Goal: Information Seeking & Learning: Stay updated

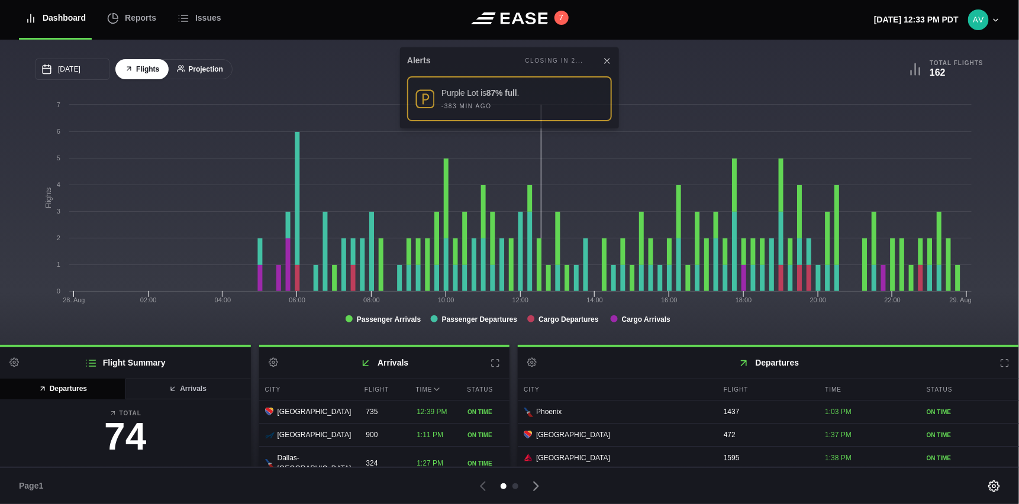
click at [194, 69] on button "Projection" at bounding box center [200, 69] width 65 height 21
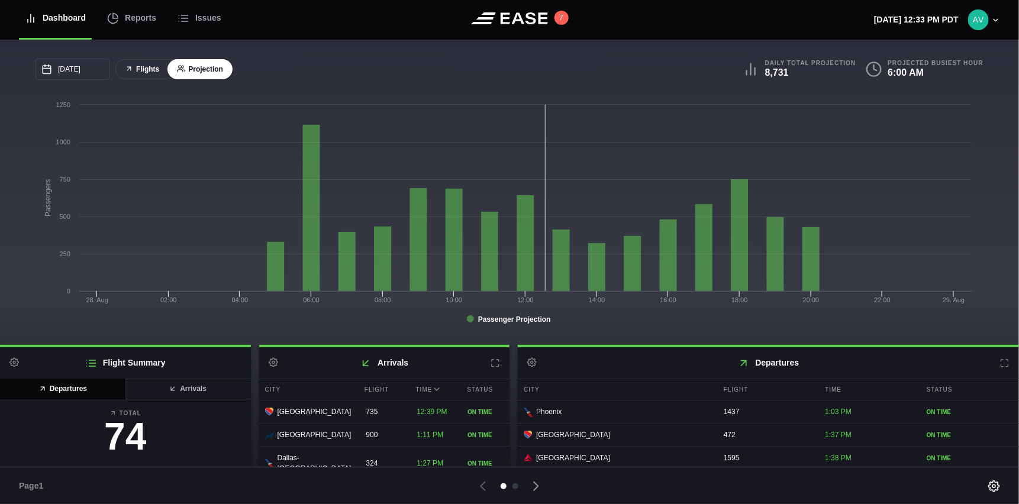
click at [154, 69] on button "Flights" at bounding box center [141, 69] width 53 height 21
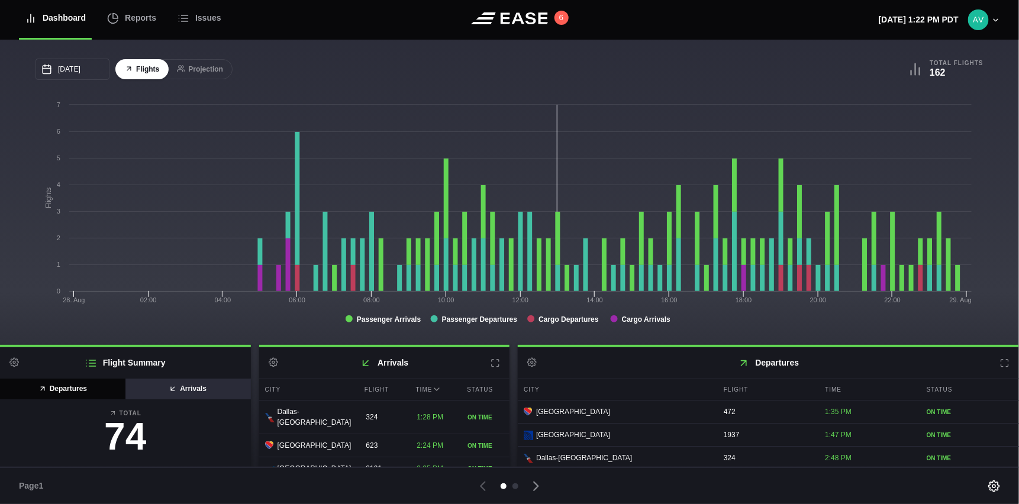
click at [169, 399] on button "Arrivals" at bounding box center [188, 389] width 126 height 21
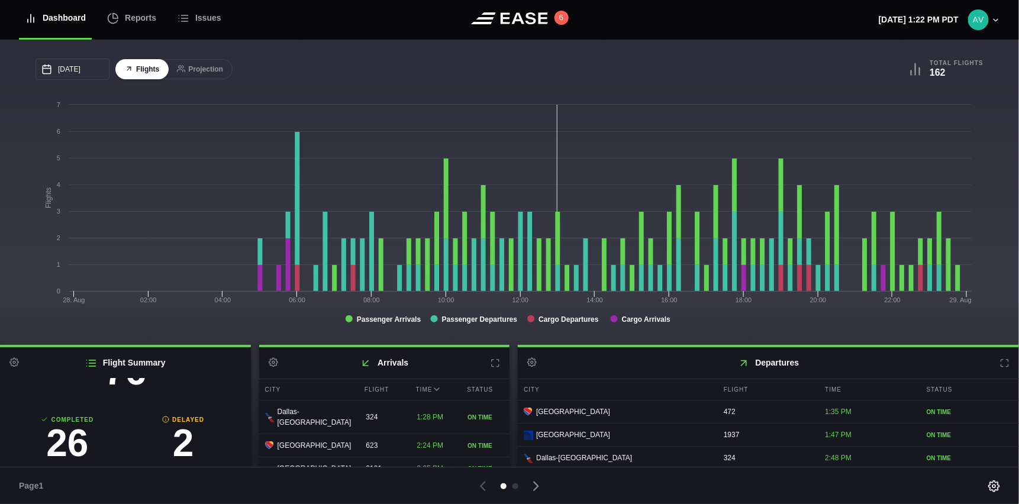
scroll to position [136, 0]
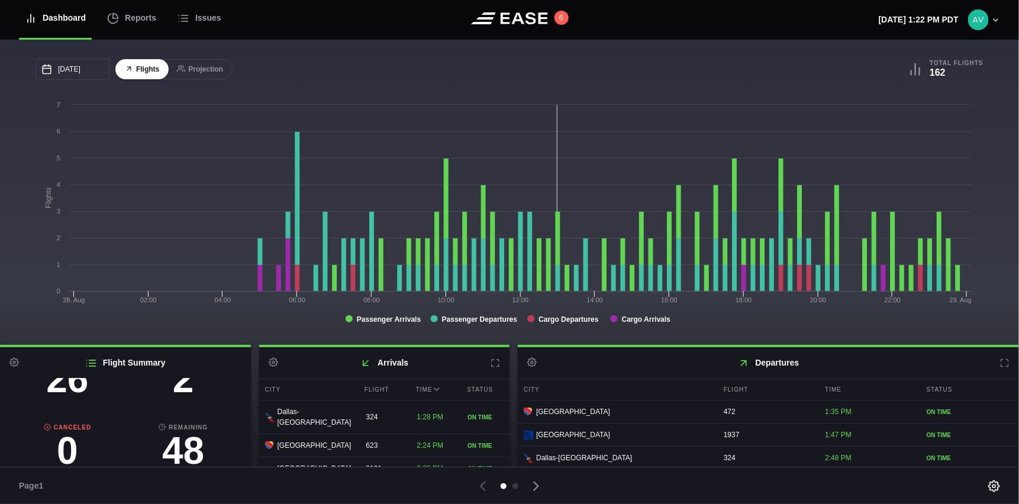
click at [172, 387] on h3 "2" at bounding box center [183, 379] width 116 height 38
select select "passenger"
select select "DELAYED"
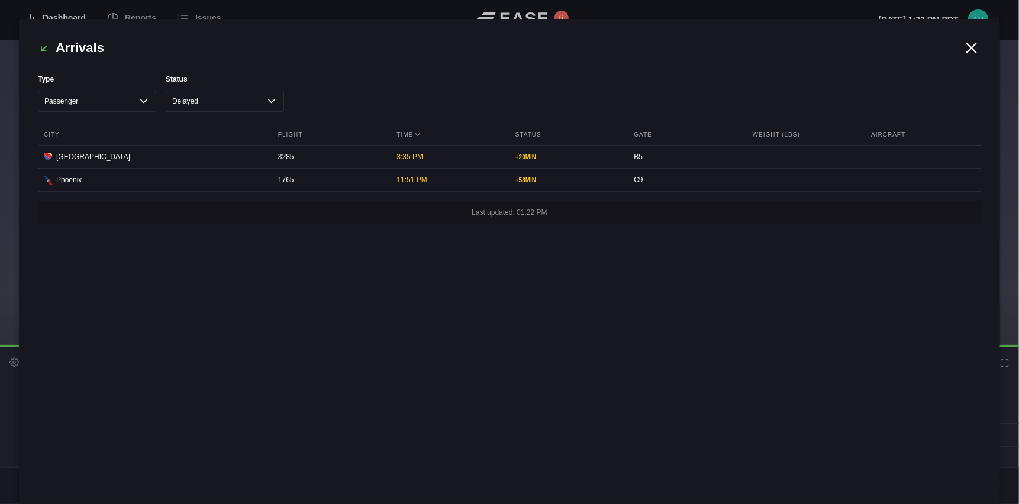
click at [971, 47] on icon at bounding box center [972, 47] width 9 height 9
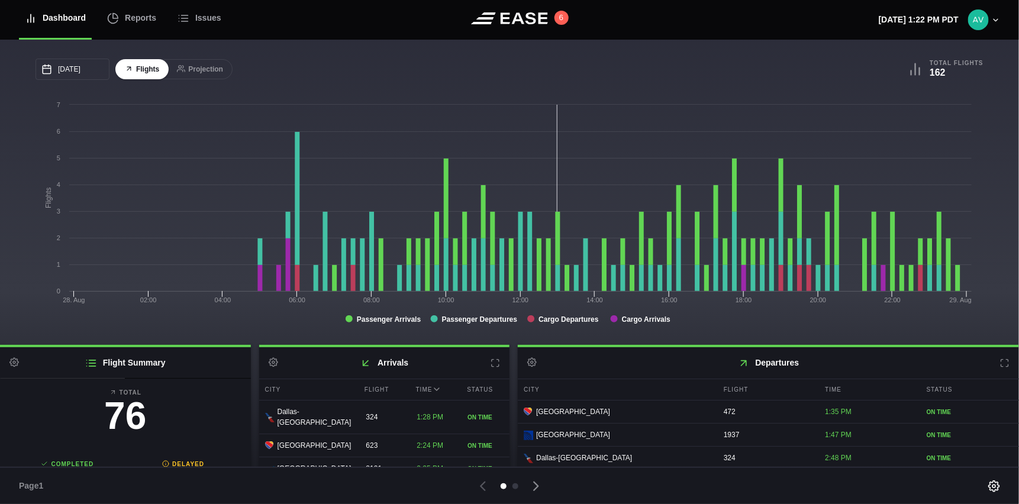
scroll to position [0, 0]
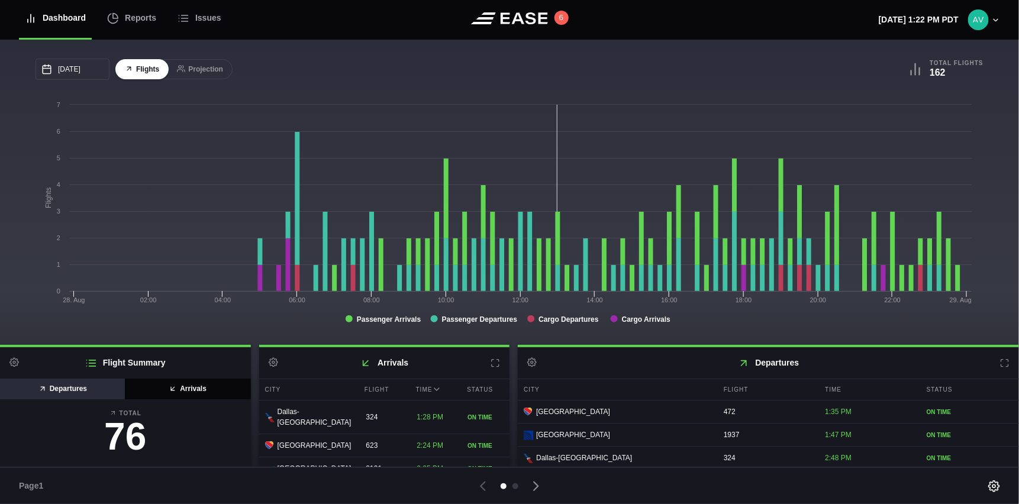
click at [73, 384] on button "Departures" at bounding box center [63, 389] width 126 height 21
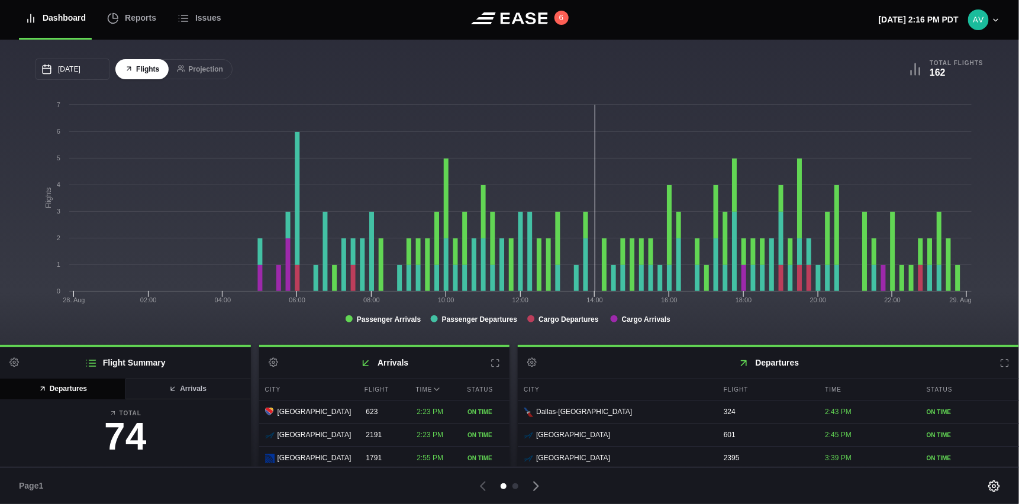
drag, startPoint x: 536, startPoint y: 54, endPoint x: 488, endPoint y: 124, distance: 84.4
click at [488, 124] on div "08/28/2025 August Sun Mon Tue Wed Thu Fri Sat 27 28 29 30 31 Aug 1 2 3 4 5 6 7 …" at bounding box center [509, 192] width 1019 height 305
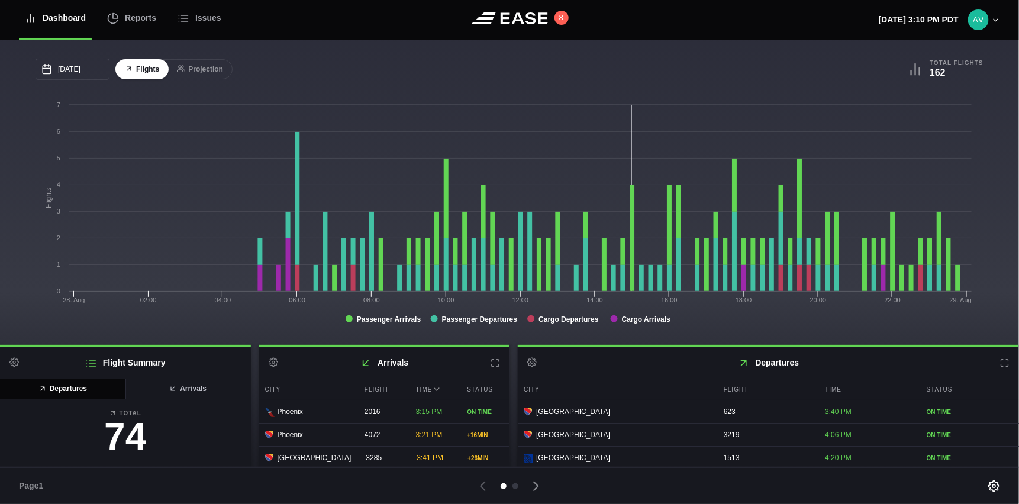
click at [755, 33] on header "Dashboard Reports Issues 8 Thursday, August 28th 3:10 PM PDT Settings Feed Stat…" at bounding box center [509, 20] width 1019 height 40
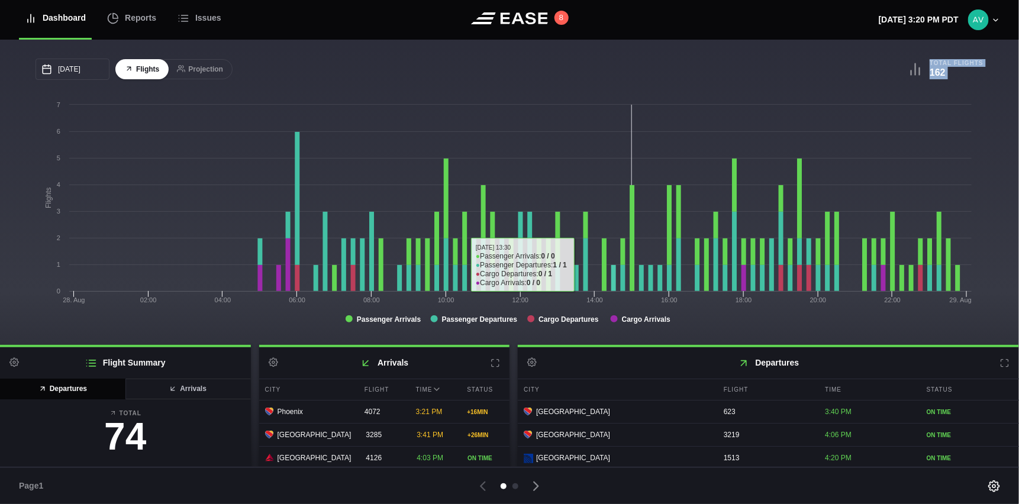
drag, startPoint x: 581, startPoint y: 57, endPoint x: 591, endPoint y: 86, distance: 30.7
click at [591, 86] on div "08/28/2025 August Sun Mon Tue Wed Thu Fri Sat 27 28 29 30 31 Aug 1 2 3 4 5 6 7 …" at bounding box center [510, 197] width 948 height 277
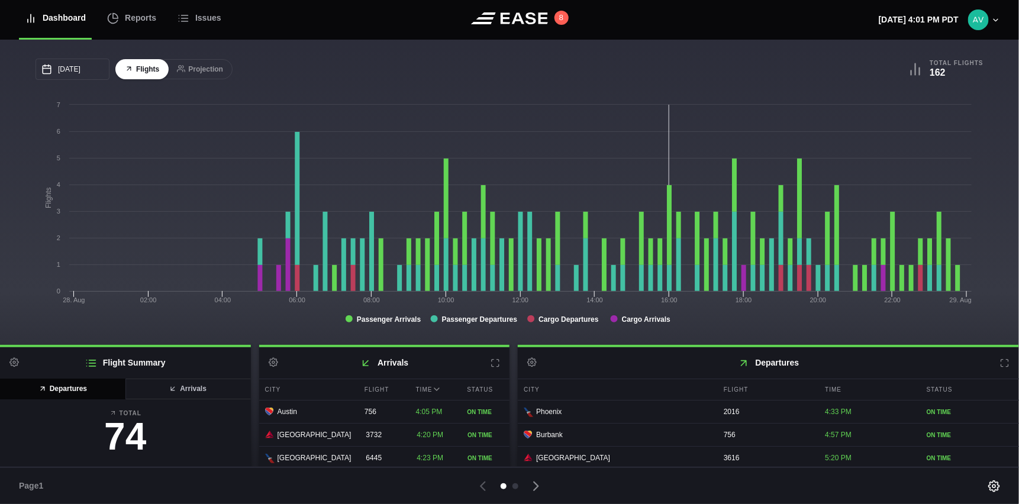
click at [314, 80] on div "[DATE] [PERSON_NAME] Wed Thu Fri Sat 27 28 29 30 [DATE] 1 2 3 4 5 6 7 8 9 10 11…" at bounding box center [273, 69] width 474 height 21
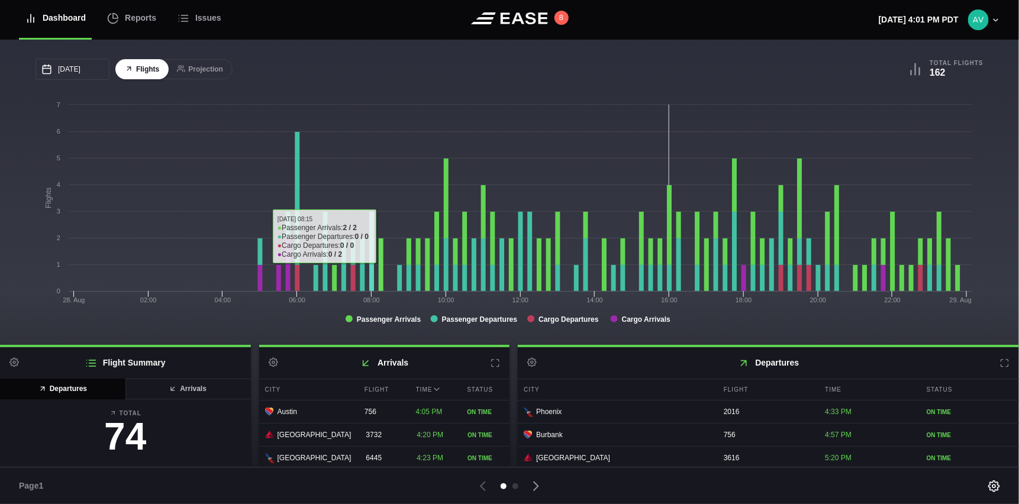
drag, startPoint x: 383, startPoint y: 12, endPoint x: 393, endPoint y: 22, distance: 13.8
click at [387, 18] on header "Dashboard Reports Issues 8 [DATE] 4:01 PM PDT Settings Feed Status Submit Feedb…" at bounding box center [509, 20] width 1019 height 40
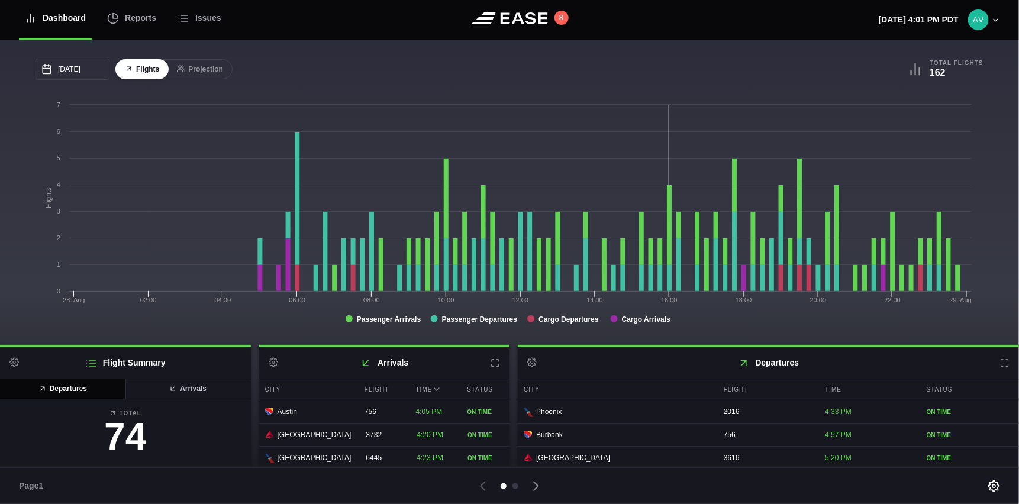
click at [392, 66] on div "[DATE] [PERSON_NAME] Wed Thu Fri Sat 27 28 29 30 [DATE] 1 2 3 4 5 6 7 8 9 10 11…" at bounding box center [273, 69] width 474 height 21
click at [1000, 363] on icon at bounding box center [1004, 363] width 9 height 9
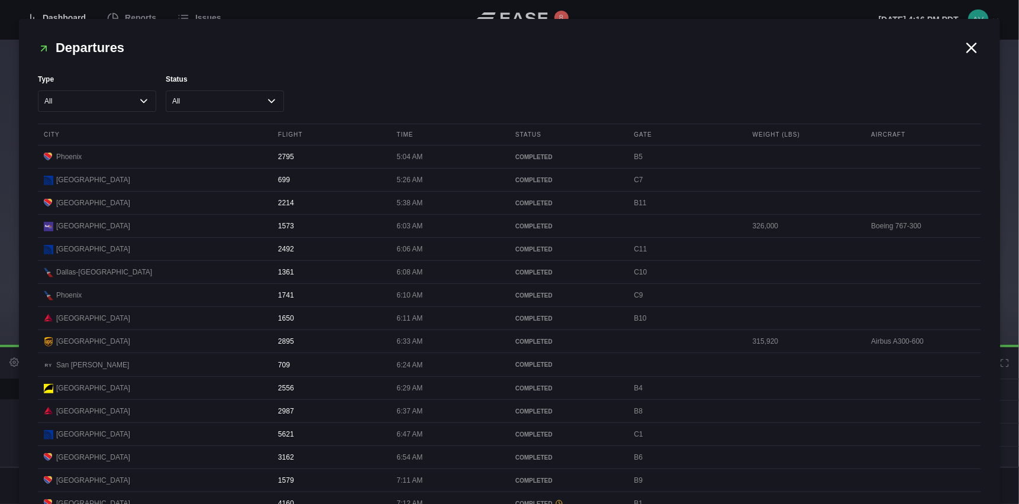
click at [967, 50] on icon at bounding box center [972, 48] width 18 height 18
